Goal: Check status: Check status

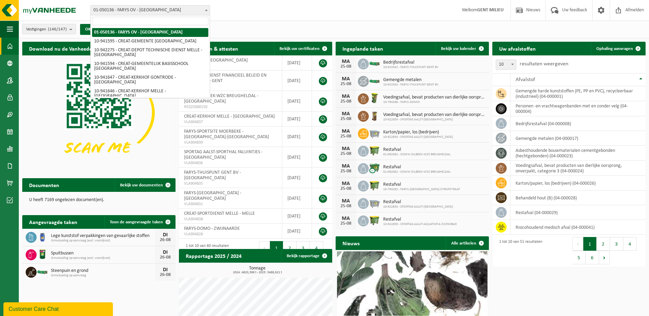
click at [124, 13] on span "01-050136 - FARYS OV - [GEOGRAPHIC_DATA]" at bounding box center [150, 10] width 119 height 10
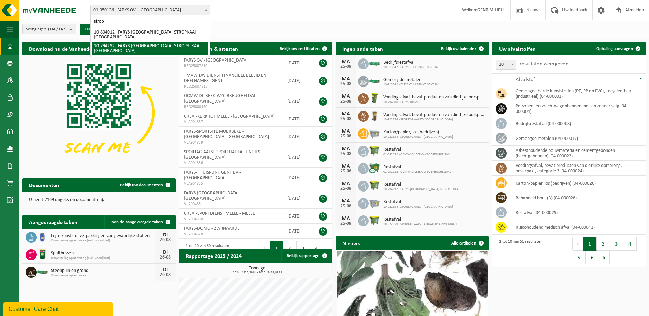
type input "strop"
select select "31011"
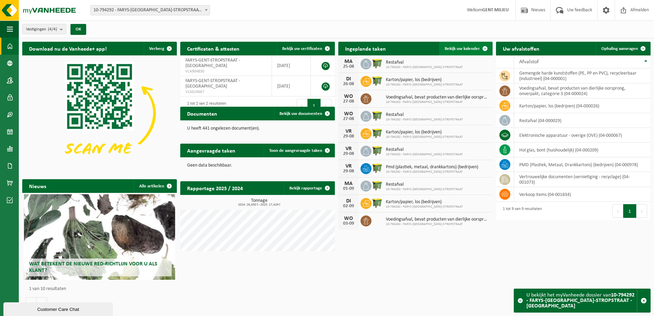
click at [466, 47] on span "Bekijk uw kalender" at bounding box center [461, 49] width 35 height 4
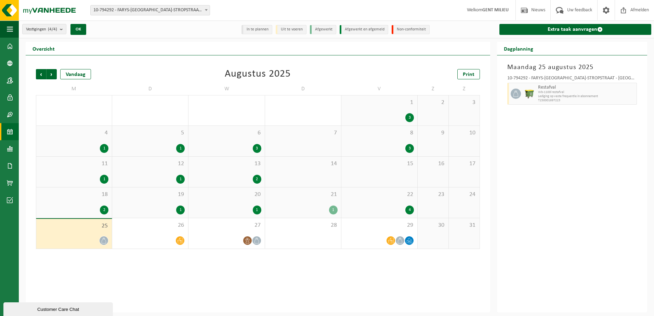
click at [258, 203] on div "20 1" at bounding box center [226, 202] width 76 height 30
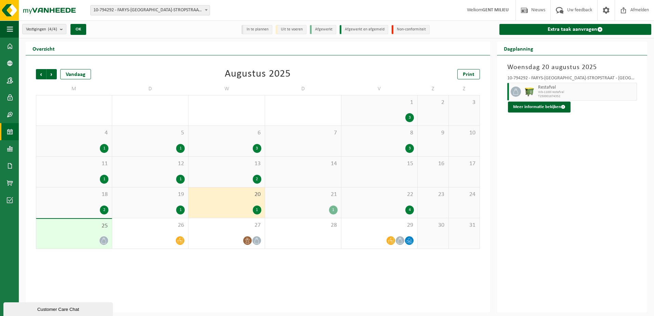
click at [322, 205] on div "1" at bounding box center [302, 209] width 69 height 9
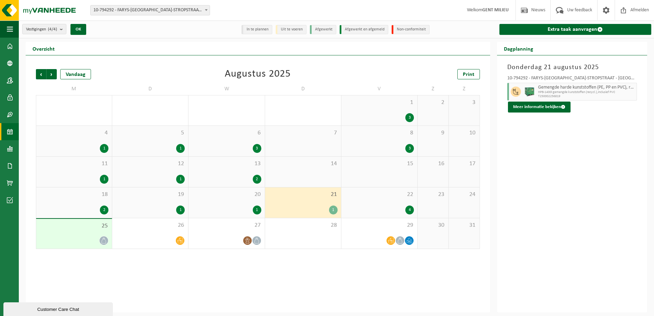
click at [387, 205] on div "22 4" at bounding box center [379, 202] width 76 height 30
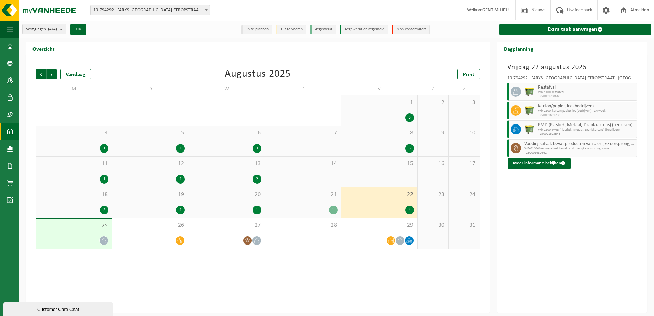
click at [195, 207] on div "1" at bounding box center [226, 209] width 69 height 9
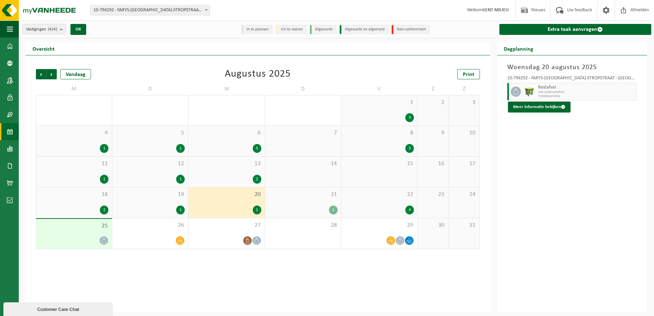
click at [157, 205] on div "1" at bounding box center [150, 209] width 69 height 9
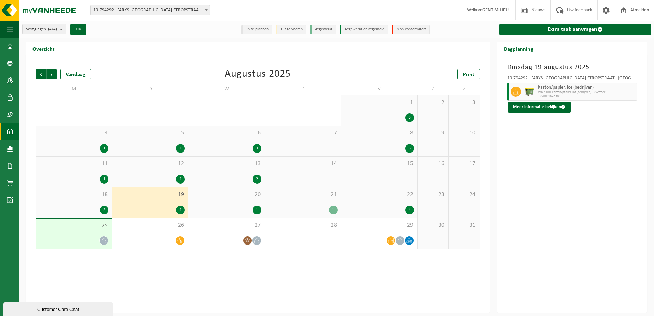
click at [97, 203] on div "18 2" at bounding box center [74, 202] width 76 height 30
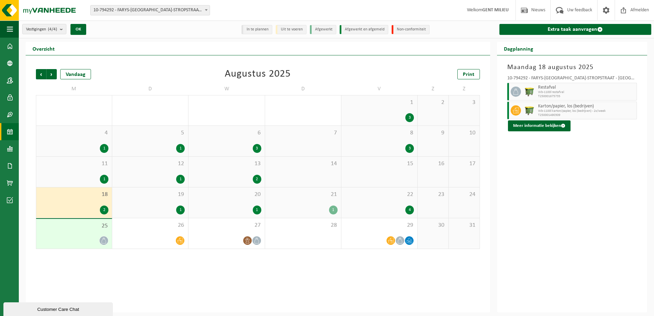
click at [101, 173] on div "11 1" at bounding box center [74, 172] width 76 height 30
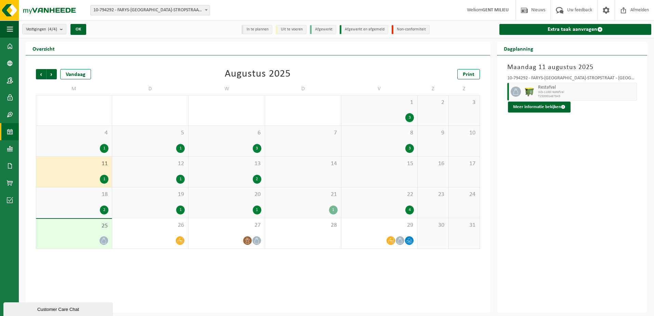
click at [152, 175] on div "1" at bounding box center [150, 179] width 69 height 9
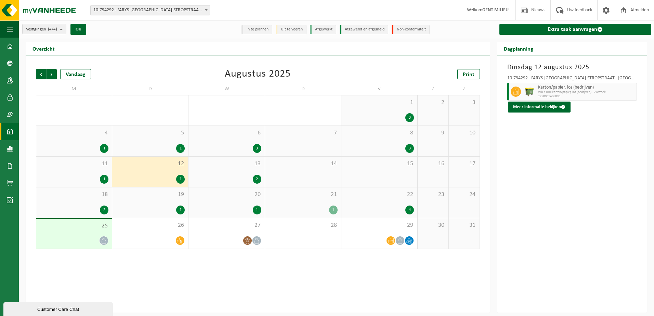
click at [219, 175] on div "2" at bounding box center [226, 179] width 69 height 9
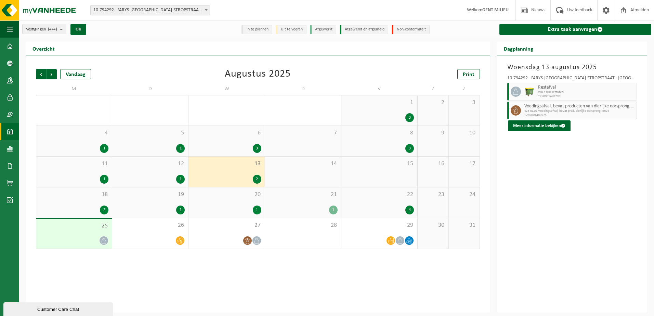
click at [387, 142] on div "8 3" at bounding box center [379, 141] width 76 height 30
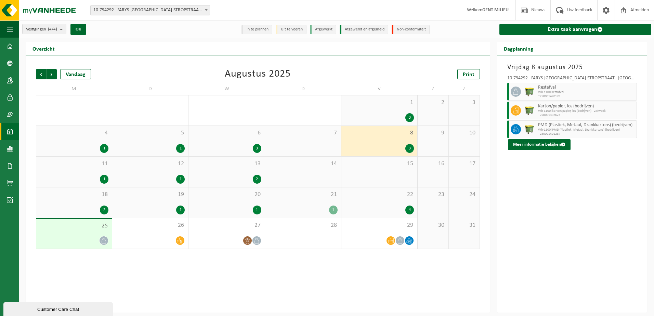
click at [237, 148] on div "3" at bounding box center [226, 148] width 69 height 9
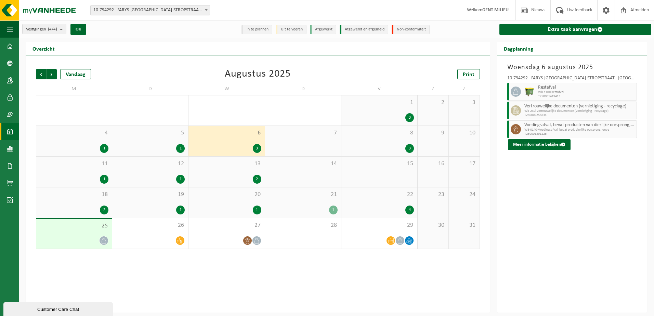
click at [582, 108] on span "Vertrouwelijke documenten (vernietiging - recyclage)" at bounding box center [579, 106] width 110 height 5
click at [547, 146] on button "Meer informatie bekijken" at bounding box center [539, 144] width 63 height 11
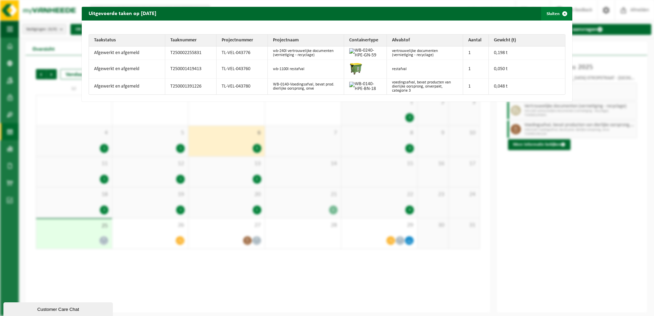
click at [559, 14] on span "button" at bounding box center [565, 14] width 14 height 14
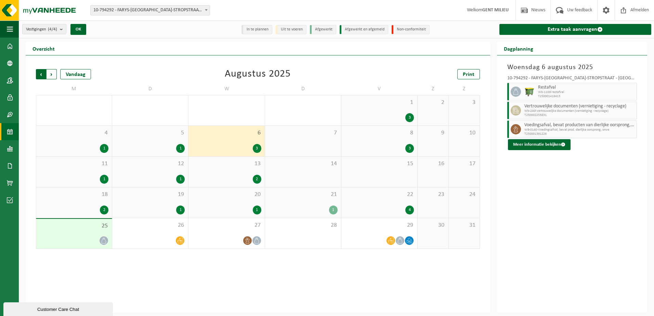
click at [53, 77] on span "Volgende" at bounding box center [52, 74] width 10 height 10
